Goal: Transaction & Acquisition: Register for event/course

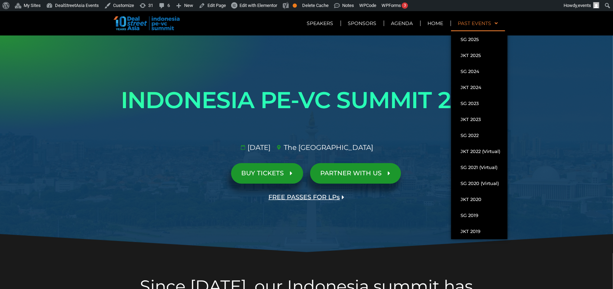
click at [487, 25] on link "Past Events" at bounding box center [478, 23] width 54 height 16
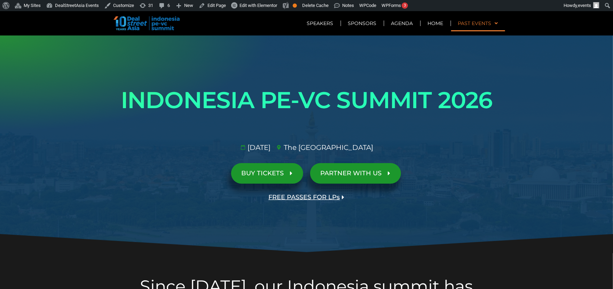
click at [487, 25] on link "Past Events" at bounding box center [478, 23] width 54 height 16
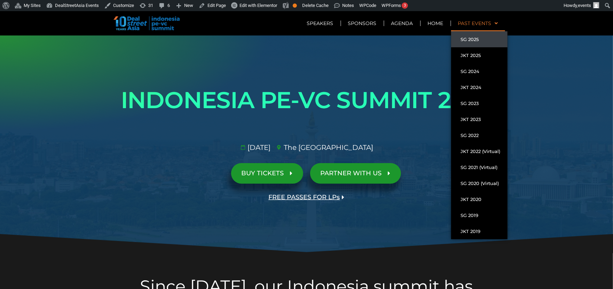
click at [473, 39] on link "SG 2025" at bounding box center [479, 39] width 56 height 16
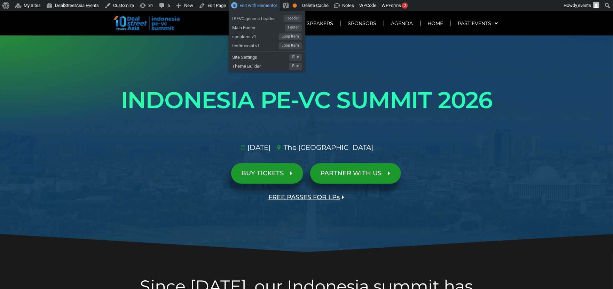
click at [254, 4] on span "Edit with Elementor" at bounding box center [258, 5] width 38 height 5
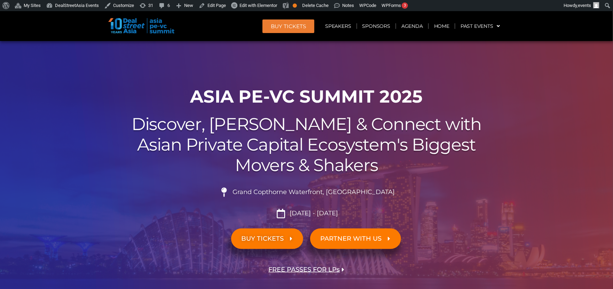
click at [295, 265] on link "FREE PASSES FOR LPs" at bounding box center [306, 270] width 97 height 21
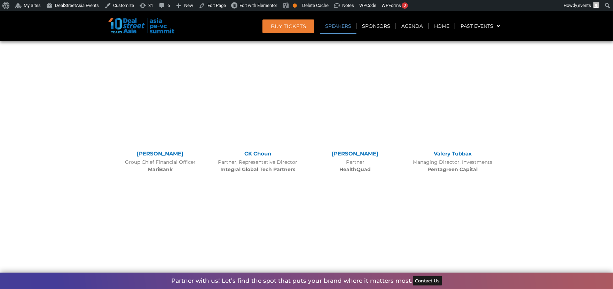
scroll to position [2647, 0]
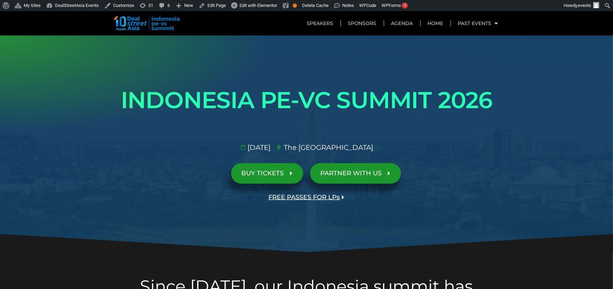
click at [363, 170] on span "PARTNER WITH US" at bounding box center [351, 173] width 61 height 7
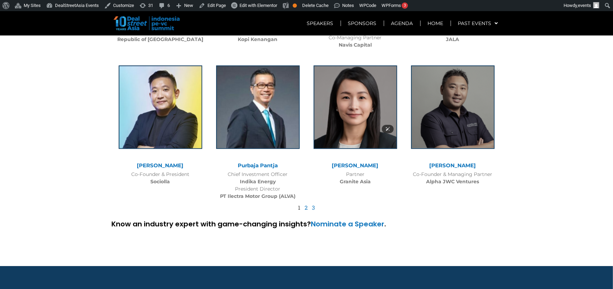
scroll to position [1258, 0]
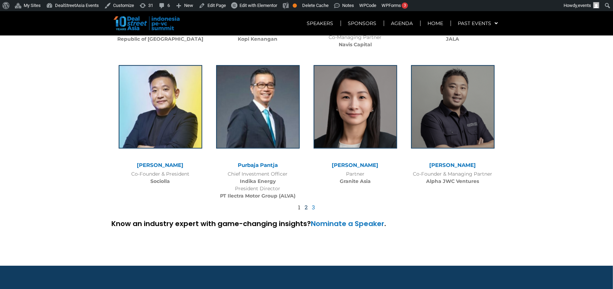
click at [305, 204] on link "Page 2" at bounding box center [306, 207] width 3 height 7
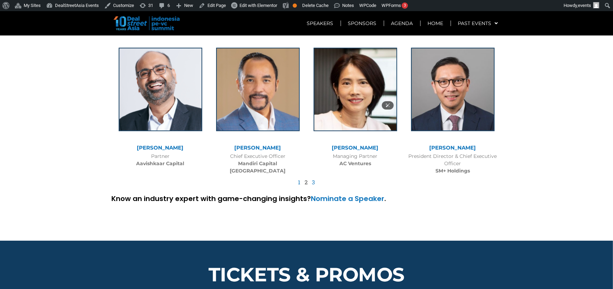
scroll to position [1262, 0]
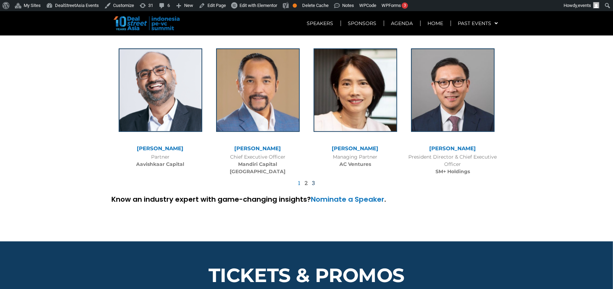
click at [312, 179] on link "Page 3" at bounding box center [313, 182] width 3 height 7
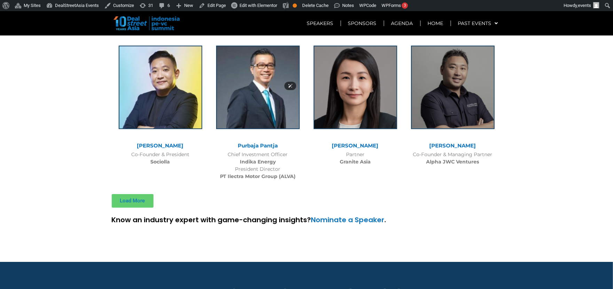
scroll to position [1281, 0]
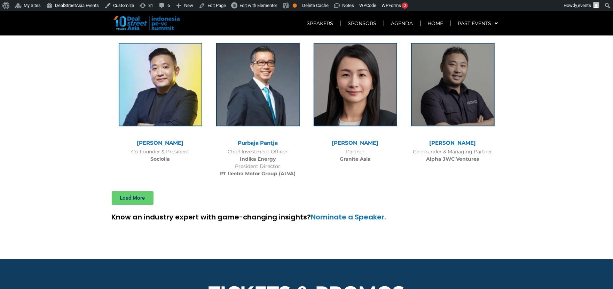
click at [145, 196] on span "Load More" at bounding box center [132, 198] width 25 height 5
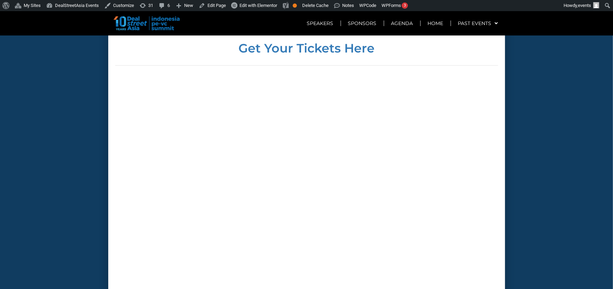
scroll to position [2001, 0]
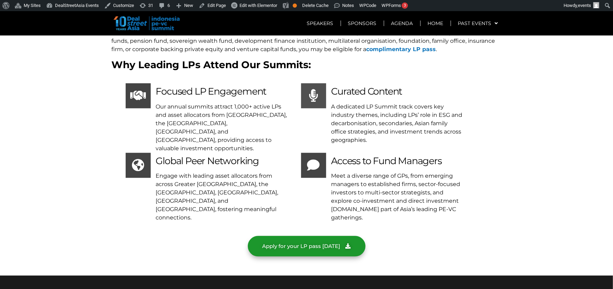
scroll to position [2407, 0]
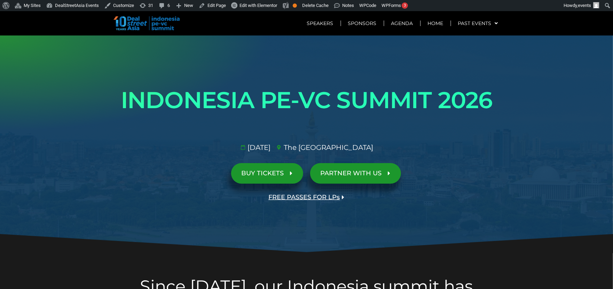
click at [326, 198] on span "FREE PASSES FOR LPs" at bounding box center [304, 197] width 71 height 7
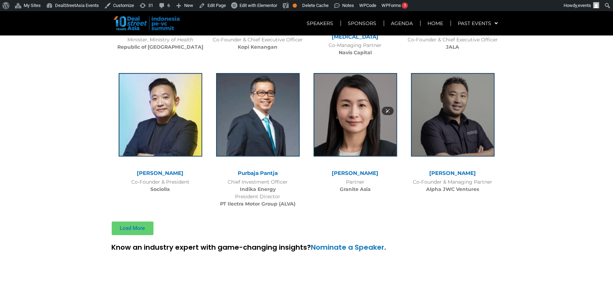
scroll to position [1250, 0]
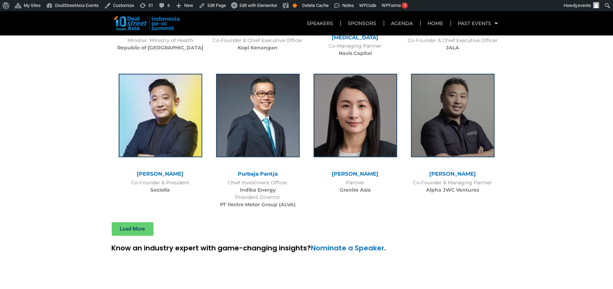
click at [145, 216] on span "Load More" at bounding box center [132, 229] width 25 height 5
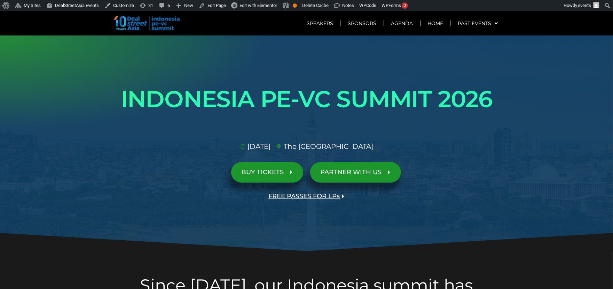
scroll to position [0, 0]
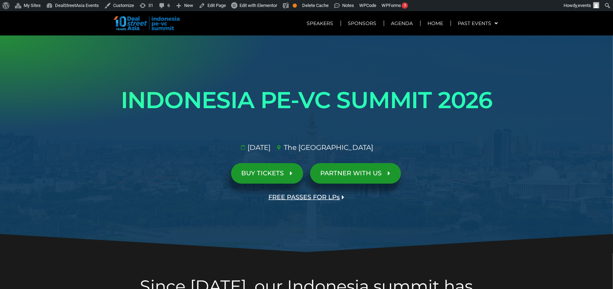
click at [459, 168] on div at bounding box center [306, 144] width 613 height 218
click at [303, 197] on span "FREE PASSES FOR LPs" at bounding box center [304, 197] width 71 height 7
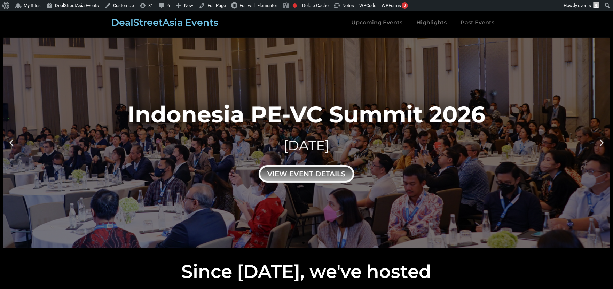
click at [323, 169] on div "view event details" at bounding box center [307, 173] width 96 height 17
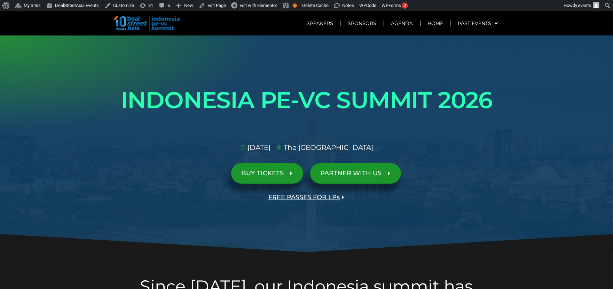
click at [273, 174] on span "BUY TICKETS" at bounding box center [263, 173] width 42 height 7
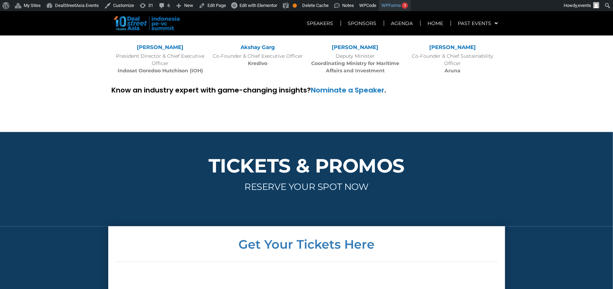
scroll to position [2254, 0]
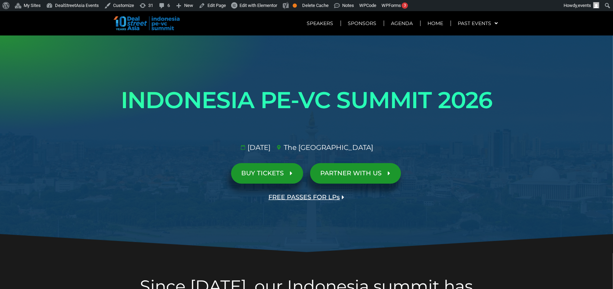
click at [302, 196] on span "FREE PASSES FOR LPs" at bounding box center [304, 197] width 71 height 7
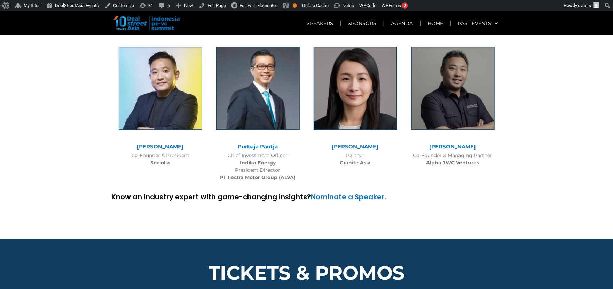
scroll to position [1281, 0]
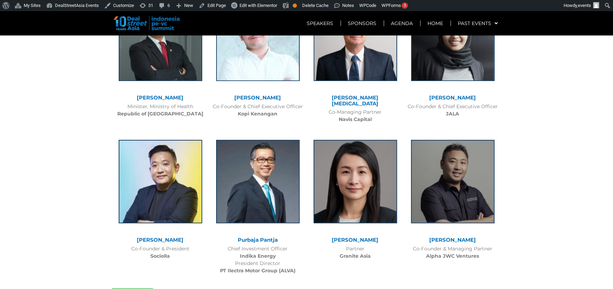
scroll to position [1226, 0]
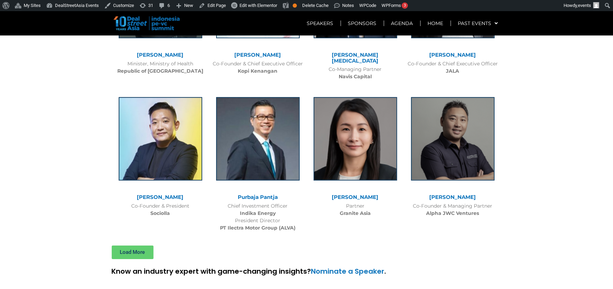
click at [145, 250] on span "Load More" at bounding box center [132, 252] width 25 height 5
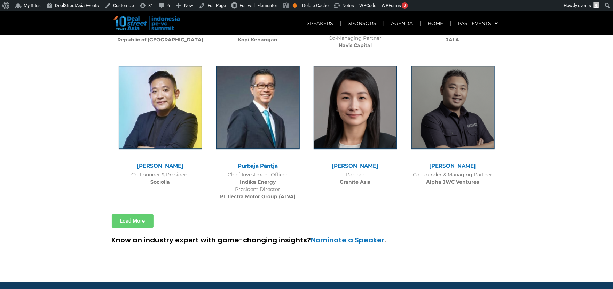
scroll to position [1259, 0]
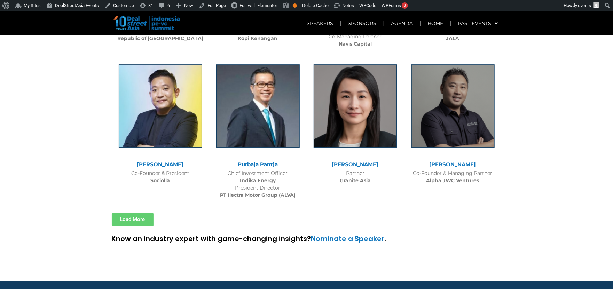
click at [145, 217] on span "Load More" at bounding box center [132, 219] width 25 height 5
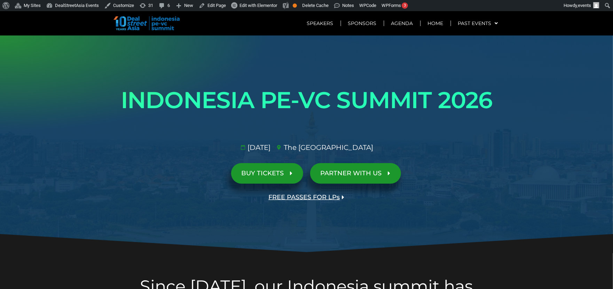
click at [277, 175] on span "BUY TICKETS" at bounding box center [263, 173] width 42 height 7
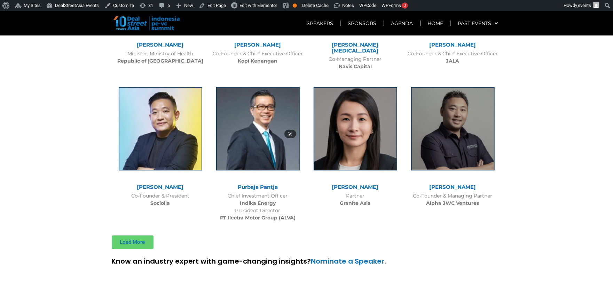
scroll to position [1241, 0]
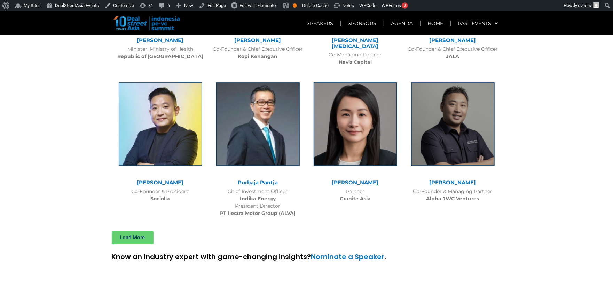
click at [153, 231] on link "Load More" at bounding box center [133, 238] width 42 height 14
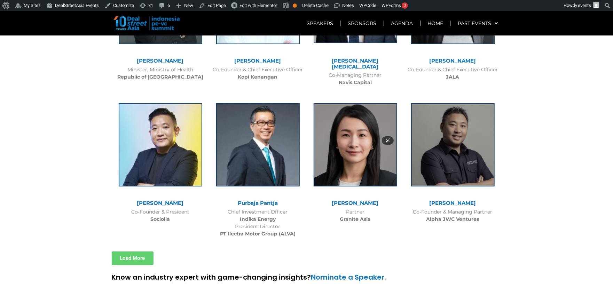
scroll to position [1221, 0]
click at [145, 256] on span "Load More" at bounding box center [132, 258] width 25 height 5
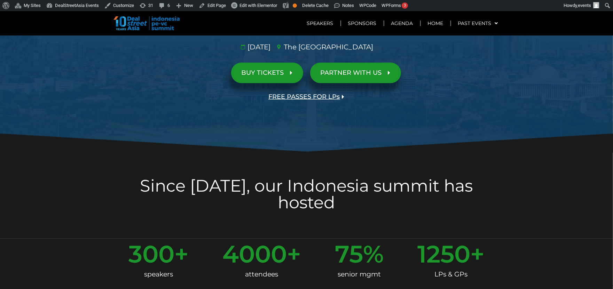
click at [304, 97] on span "FREE PASSES FOR LPs" at bounding box center [304, 97] width 71 height 7
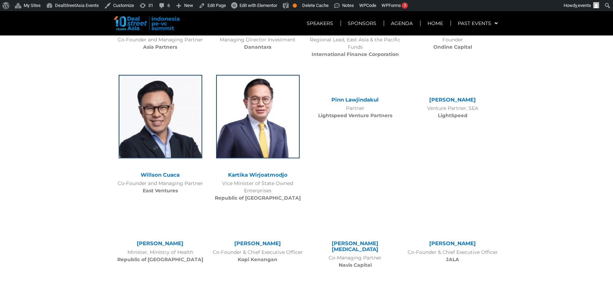
scroll to position [1943, 0]
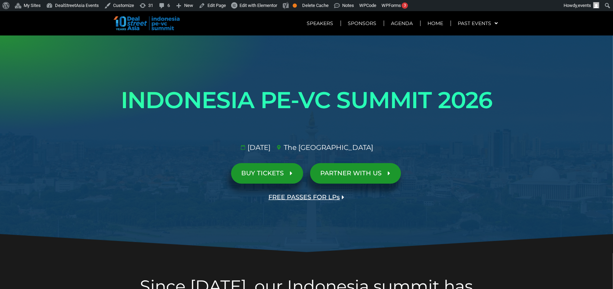
click at [306, 194] on span "FREE PASSES FOR LPs" at bounding box center [304, 197] width 71 height 7
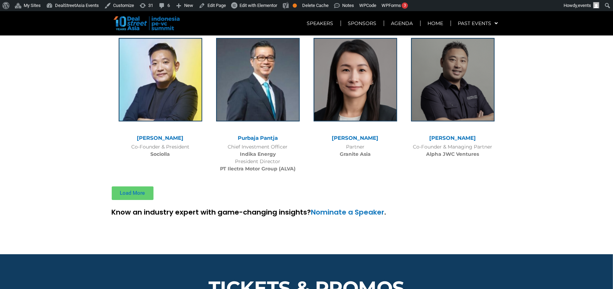
scroll to position [1287, 0]
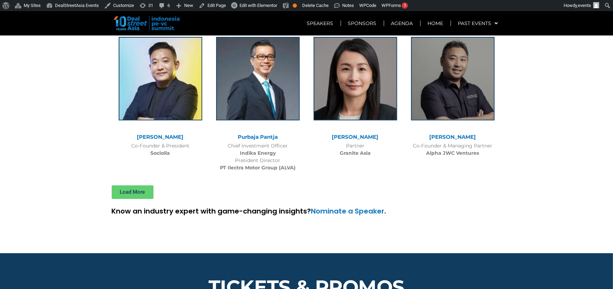
click at [145, 190] on span "Load More" at bounding box center [132, 192] width 25 height 5
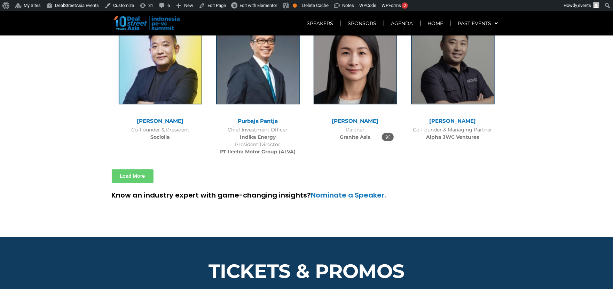
scroll to position [1314, 0]
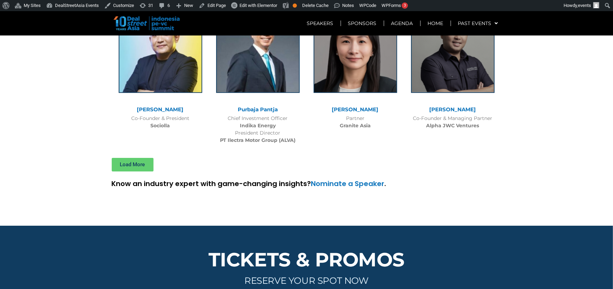
click at [145, 162] on span "Load More" at bounding box center [132, 164] width 25 height 5
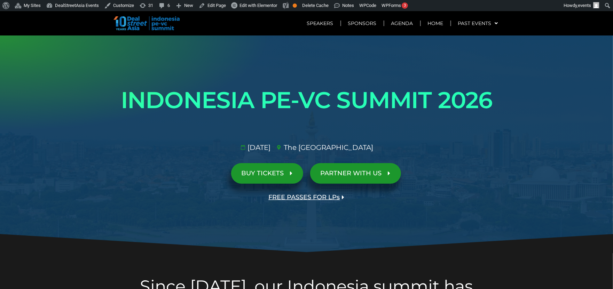
click at [324, 196] on span "FREE PASSES FOR LPs" at bounding box center [304, 197] width 71 height 7
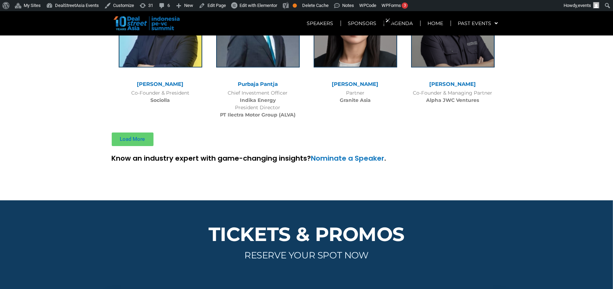
scroll to position [1337, 0]
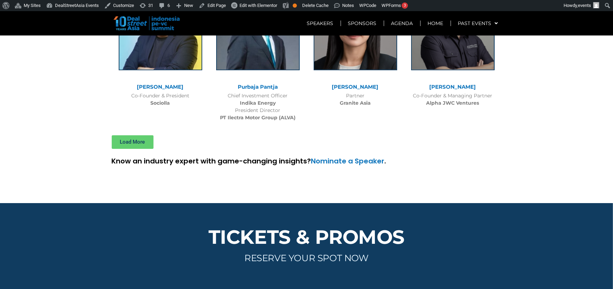
click at [145, 140] on span "Load More" at bounding box center [132, 142] width 25 height 5
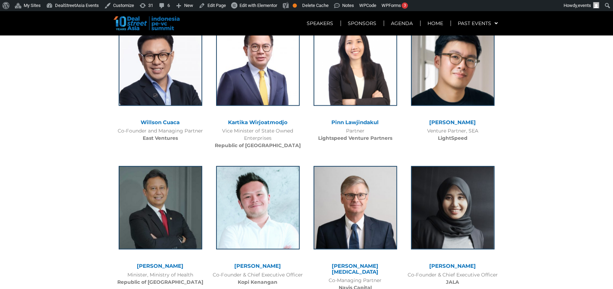
scroll to position [1010, 0]
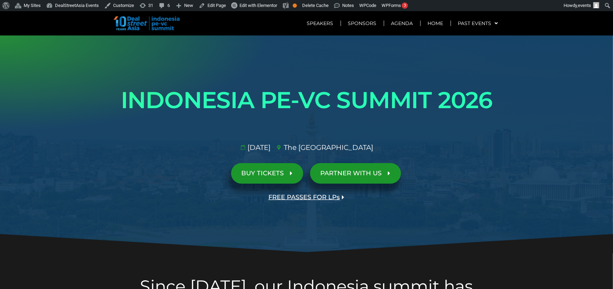
click at [279, 175] on span "BUY TICKETS" at bounding box center [263, 173] width 42 height 7
click at [313, 196] on span "FREE PASSES FOR LPs" at bounding box center [304, 197] width 71 height 7
click at [304, 194] on span "FREE PASSES FOR LPs" at bounding box center [304, 197] width 71 height 7
click at [303, 194] on span "FREE PASSES FOR LPs" at bounding box center [304, 197] width 71 height 7
click at [298, 196] on span "FREE PASSES FOR LPs" at bounding box center [304, 197] width 71 height 7
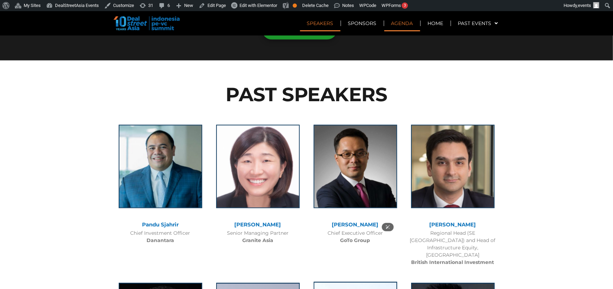
scroll to position [561, 0]
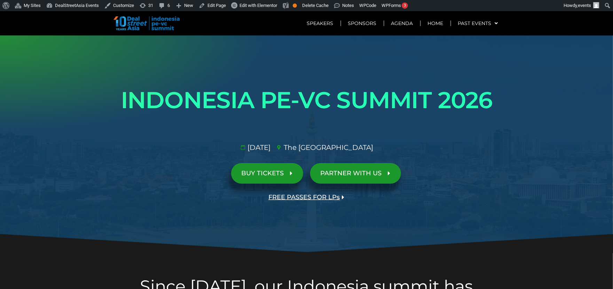
click at [321, 197] on span "FREE PASSES FOR LPs" at bounding box center [304, 197] width 71 height 7
click at [307, 196] on span "FREE PASSES FOR LPs" at bounding box center [304, 197] width 71 height 7
click at [344, 174] on span "PARTNER WITH US" at bounding box center [351, 173] width 61 height 7
click at [307, 196] on span "FREE PASSES FOR LPs" at bounding box center [304, 197] width 71 height 7
click at [341, 172] on span "PARTNER WITH US" at bounding box center [351, 173] width 61 height 7
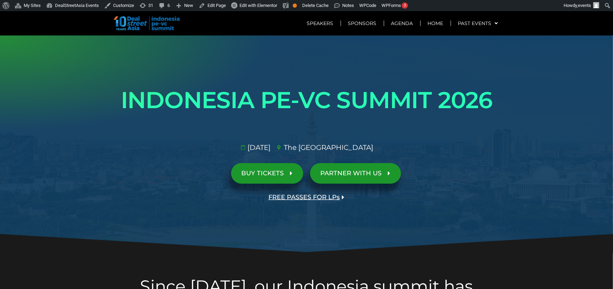
click at [302, 196] on span "FREE PASSES FOR LPs" at bounding box center [304, 197] width 71 height 7
click at [260, 173] on span "BUY TICKETS" at bounding box center [263, 173] width 42 height 7
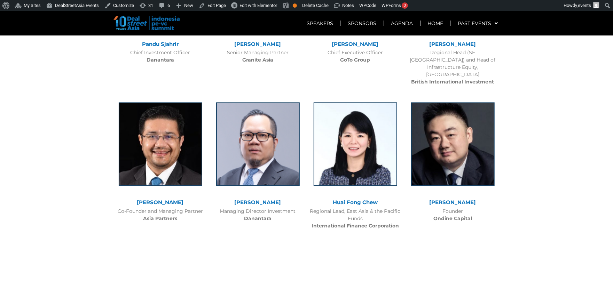
scroll to position [1579, 0]
